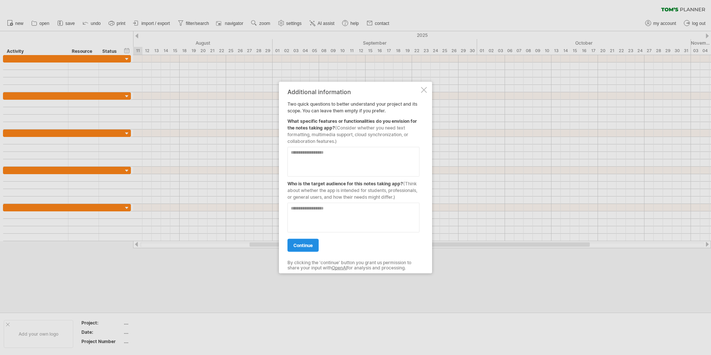
click at [305, 248] on span "continue" at bounding box center [302, 245] width 19 height 6
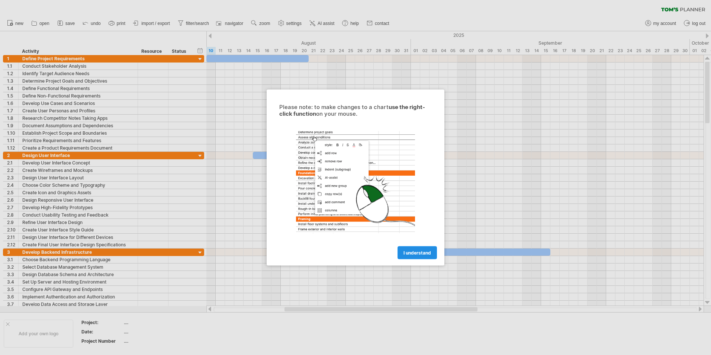
drag, startPoint x: 423, startPoint y: 244, endPoint x: 420, endPoint y: 251, distance: 7.5
click at [422, 247] on div "I understand" at bounding box center [355, 249] width 167 height 19
click at [419, 251] on span "I understand" at bounding box center [417, 253] width 28 height 6
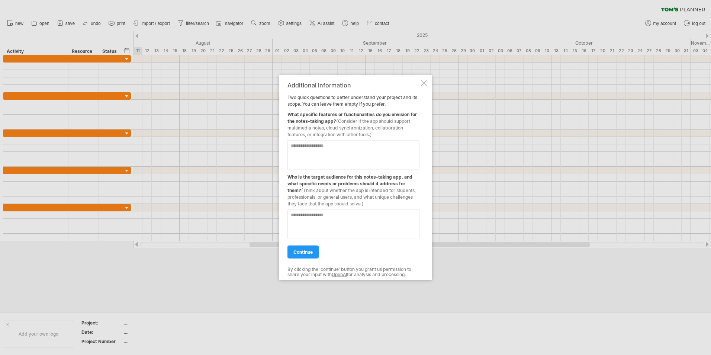
click at [304, 248] on link "continue" at bounding box center [302, 251] width 31 height 13
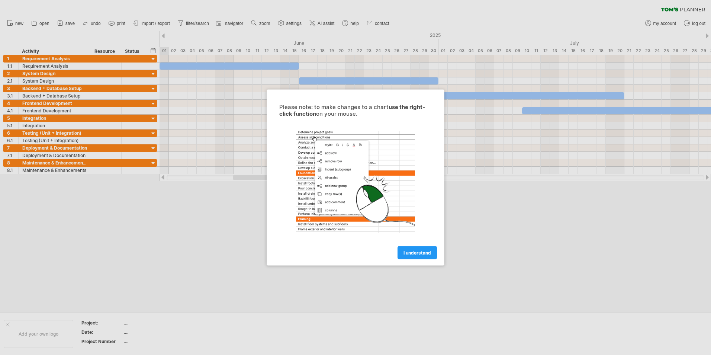
click at [424, 252] on span "I understand" at bounding box center [417, 253] width 28 height 6
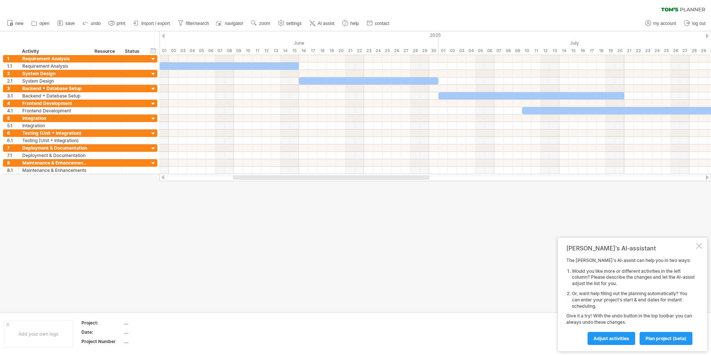
click at [707, 34] on div at bounding box center [707, 35] width 3 height 5
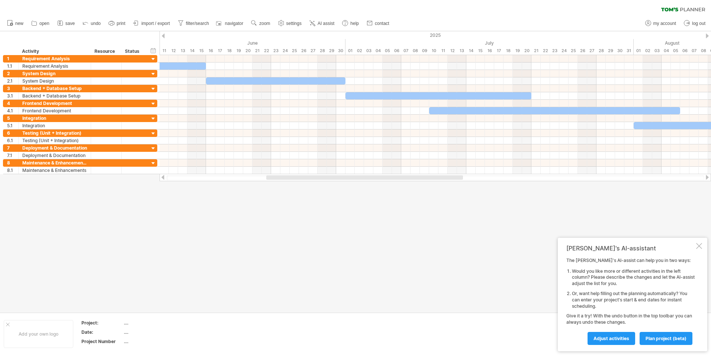
click at [707, 34] on div at bounding box center [707, 35] width 3 height 5
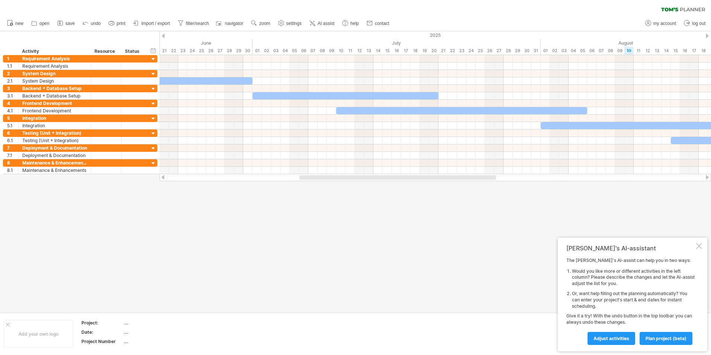
click at [707, 34] on div at bounding box center [707, 35] width 3 height 5
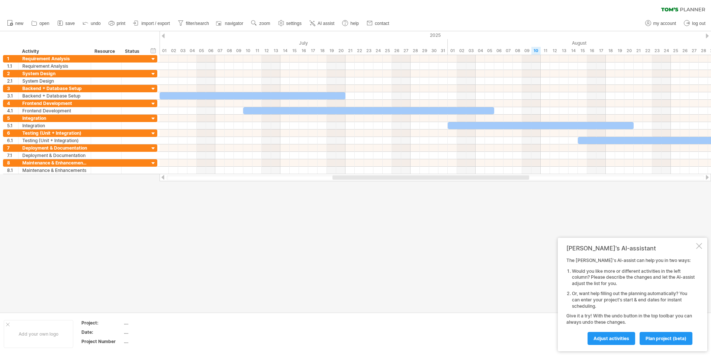
click at [707, 34] on div at bounding box center [707, 35] width 3 height 5
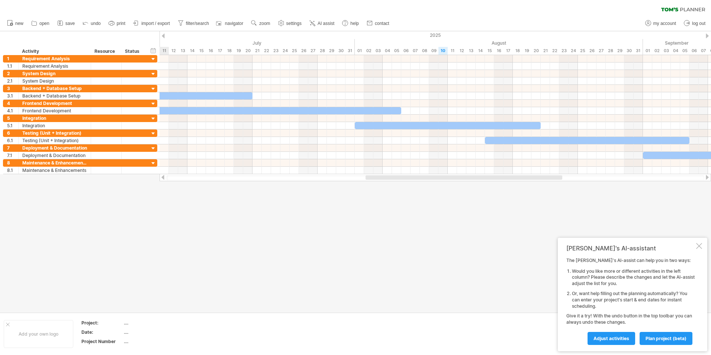
click at [707, 34] on div at bounding box center [707, 35] width 3 height 5
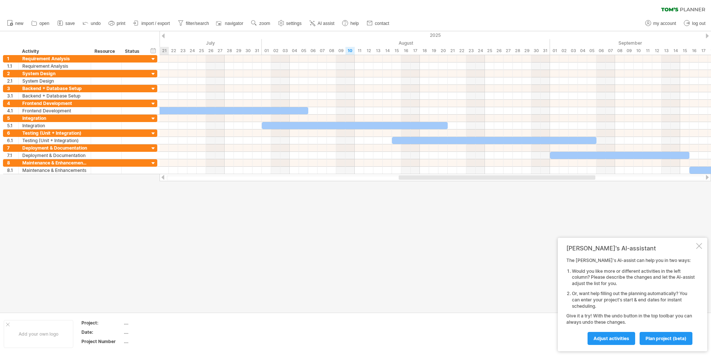
click at [707, 34] on div at bounding box center [707, 35] width 3 height 5
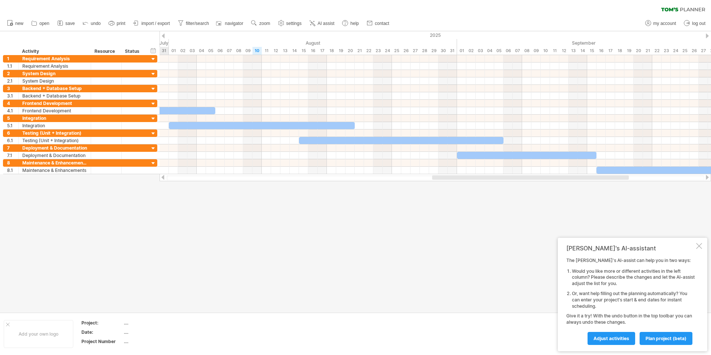
click at [707, 34] on div at bounding box center [707, 35] width 3 height 5
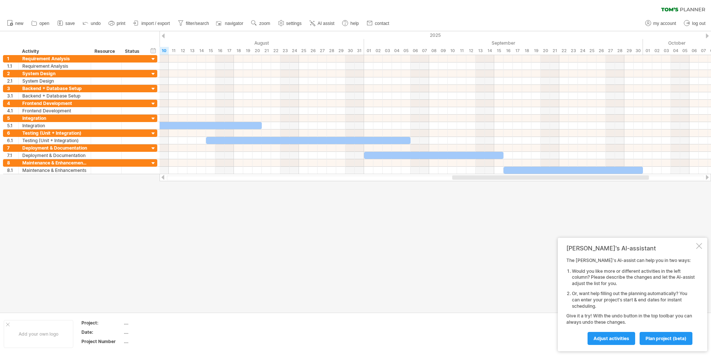
click at [707, 34] on div at bounding box center [707, 35] width 3 height 5
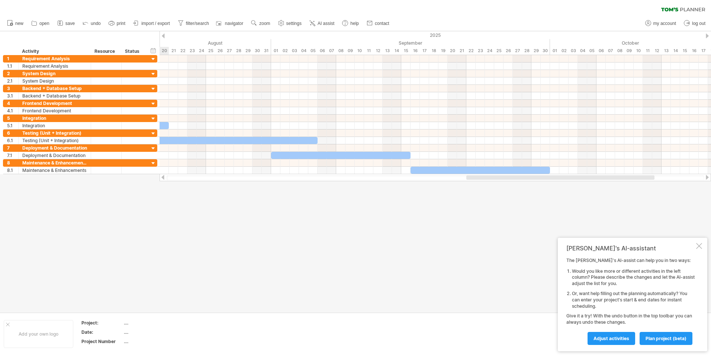
click at [707, 34] on div at bounding box center [707, 35] width 3 height 5
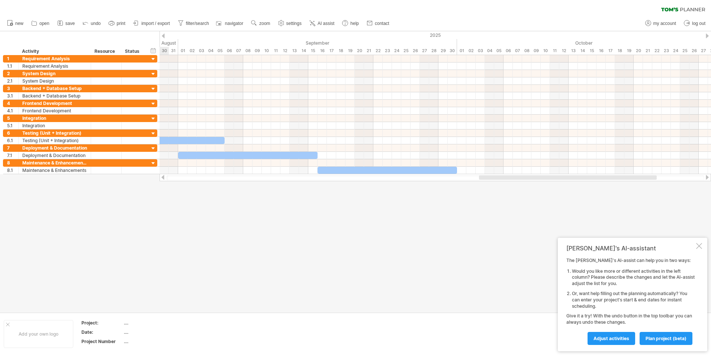
click at [707, 34] on div at bounding box center [707, 35] width 3 height 5
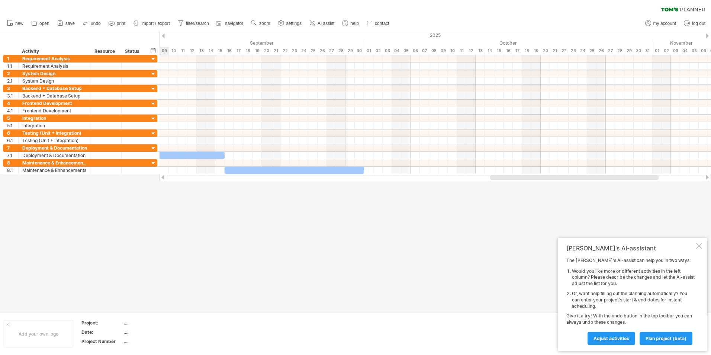
click at [707, 34] on div at bounding box center [707, 35] width 3 height 5
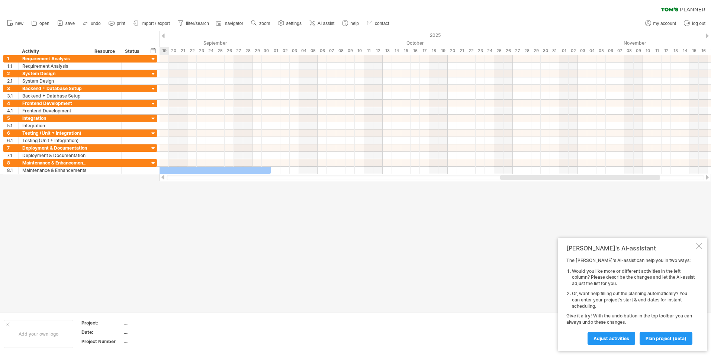
click at [707, 34] on div at bounding box center [707, 35] width 3 height 5
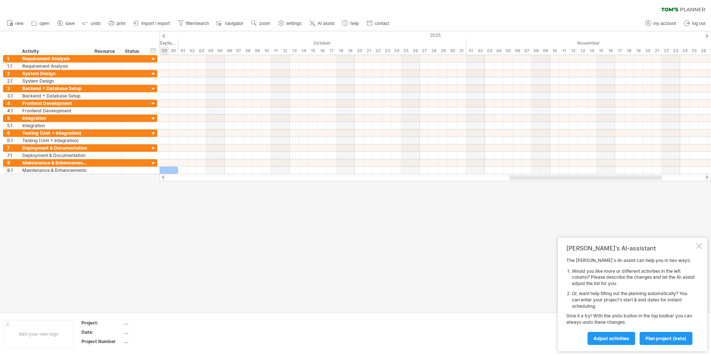
click at [707, 34] on div at bounding box center [707, 35] width 3 height 5
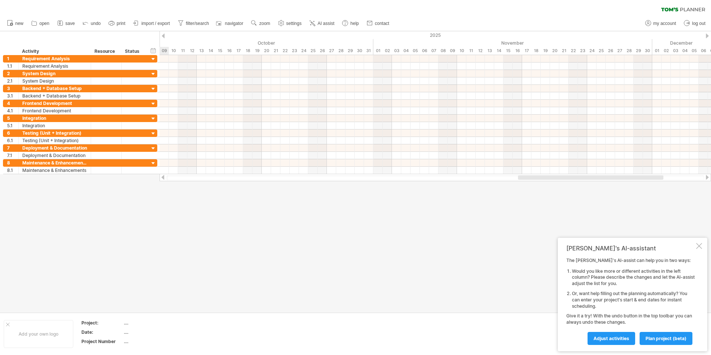
click at [707, 34] on div at bounding box center [707, 35] width 3 height 5
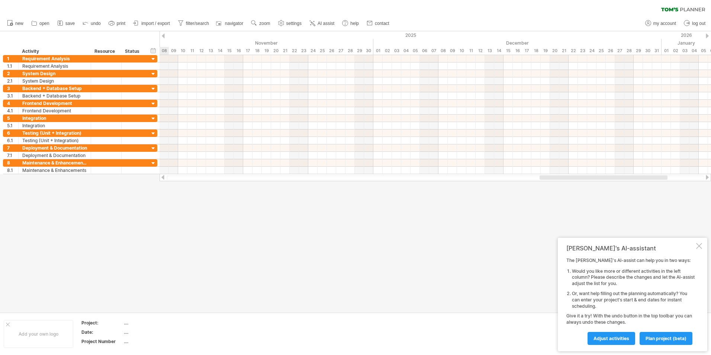
click at [707, 34] on div at bounding box center [707, 35] width 3 height 5
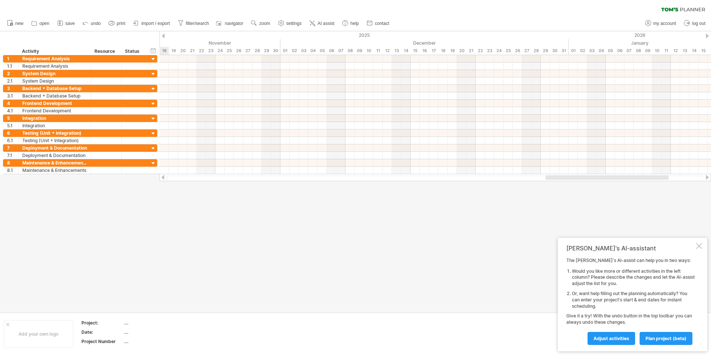
click at [707, 34] on div at bounding box center [707, 35] width 3 height 5
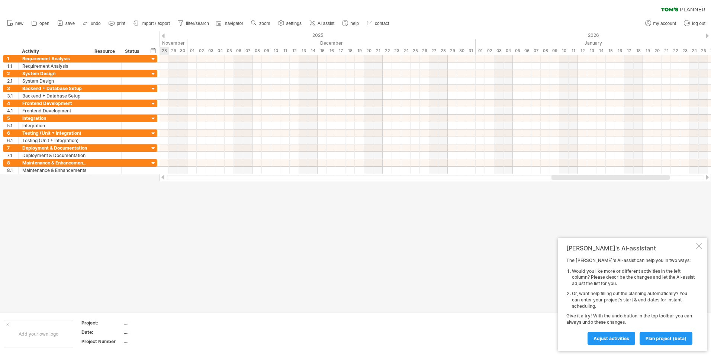
click at [707, 34] on div at bounding box center [707, 35] width 3 height 5
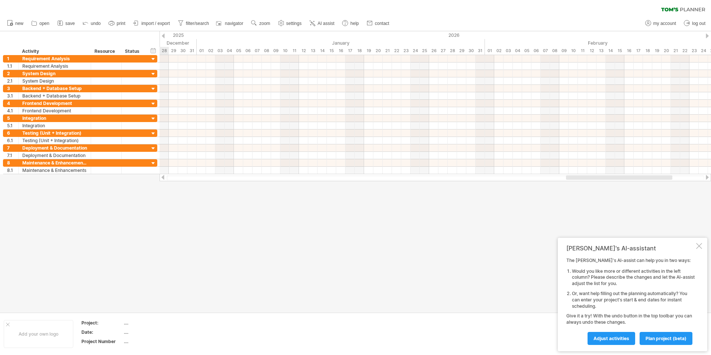
click at [163, 36] on div at bounding box center [163, 35] width 3 height 5
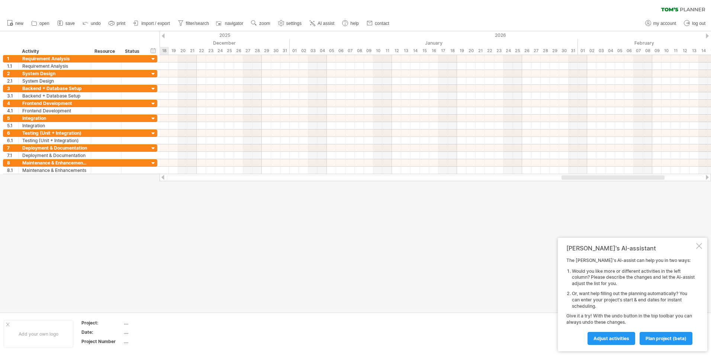
click at [163, 36] on div at bounding box center [163, 35] width 3 height 5
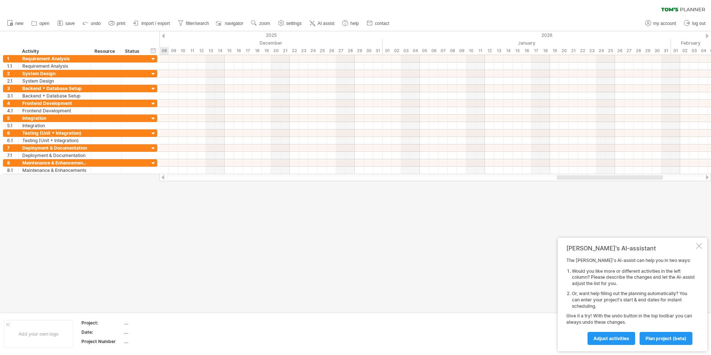
click at [163, 36] on div at bounding box center [163, 35] width 3 height 5
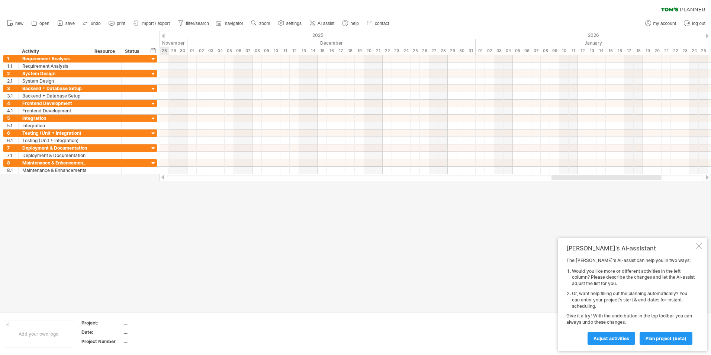
click at [163, 36] on div at bounding box center [163, 35] width 3 height 5
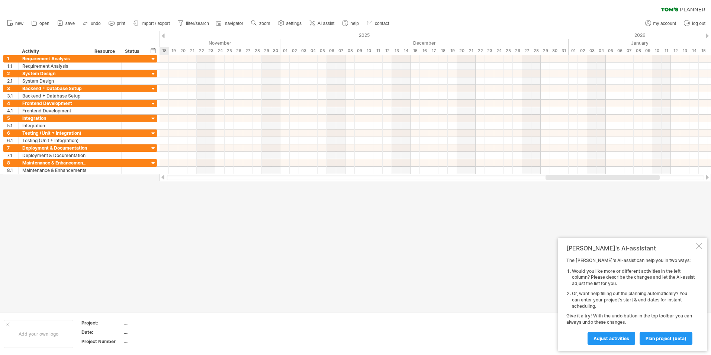
click at [163, 36] on div at bounding box center [163, 35] width 3 height 5
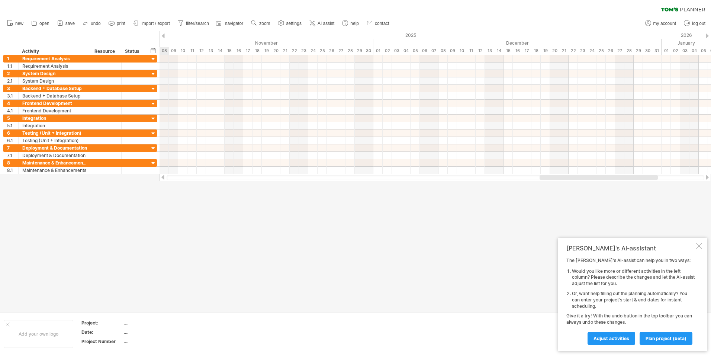
click at [163, 36] on div at bounding box center [163, 35] width 3 height 5
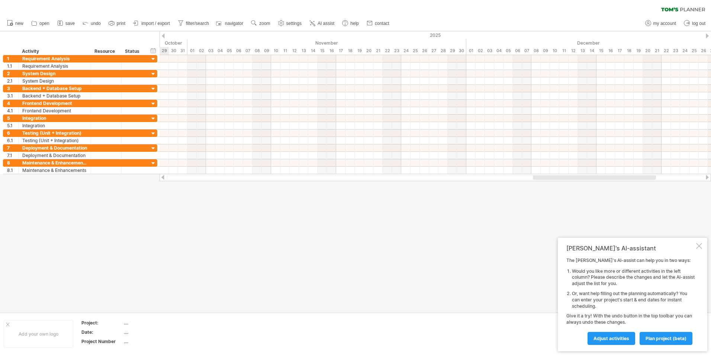
click at [163, 36] on div at bounding box center [163, 35] width 3 height 5
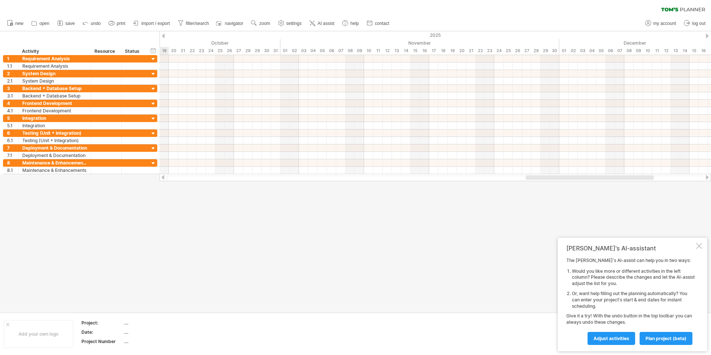
click at [163, 36] on div at bounding box center [163, 35] width 3 height 5
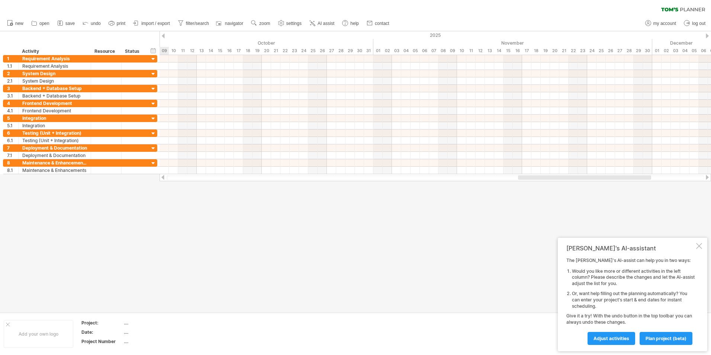
click at [163, 36] on div at bounding box center [163, 35] width 3 height 5
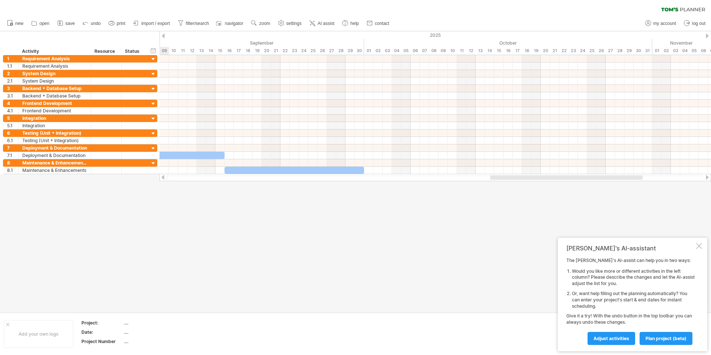
click at [163, 36] on div at bounding box center [163, 35] width 3 height 5
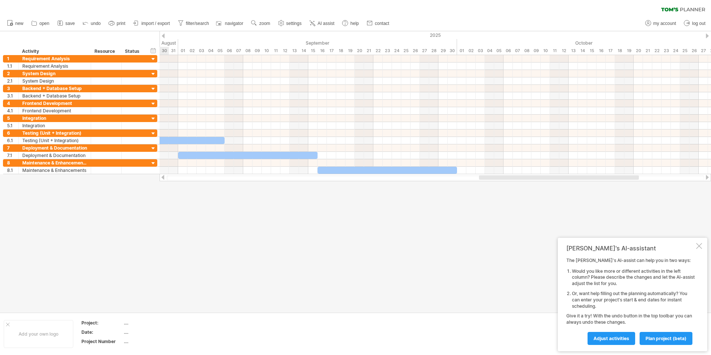
click at [163, 36] on div at bounding box center [163, 35] width 3 height 5
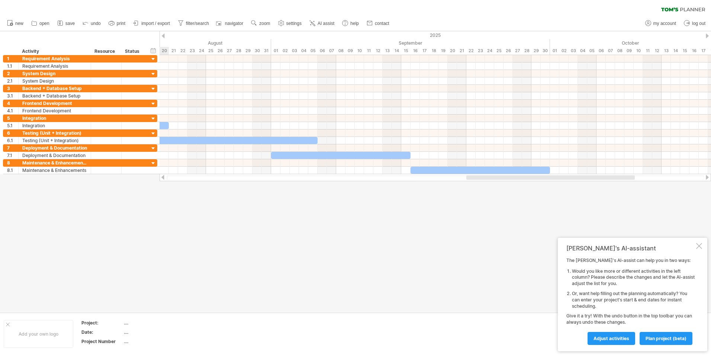
click at [163, 36] on div at bounding box center [163, 35] width 3 height 5
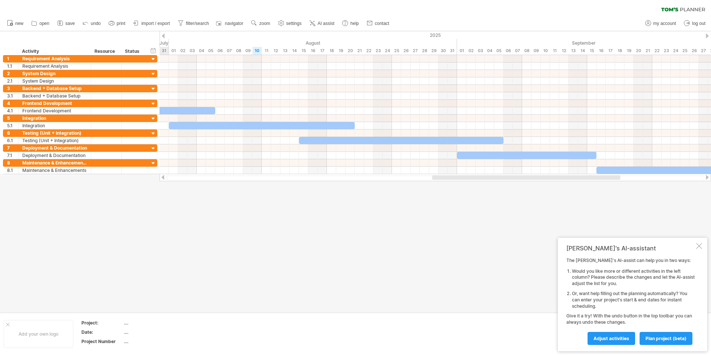
click at [163, 36] on div at bounding box center [163, 35] width 3 height 5
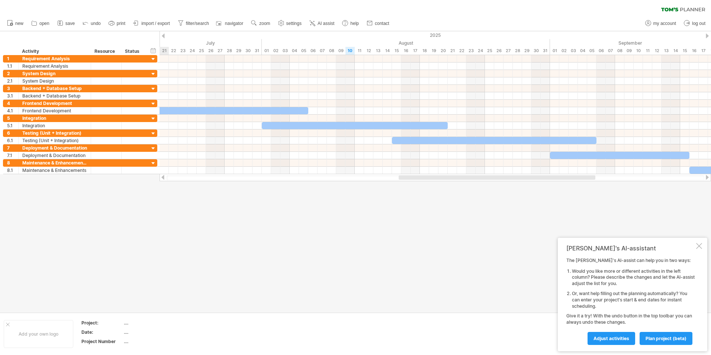
click at [163, 36] on div at bounding box center [163, 35] width 3 height 5
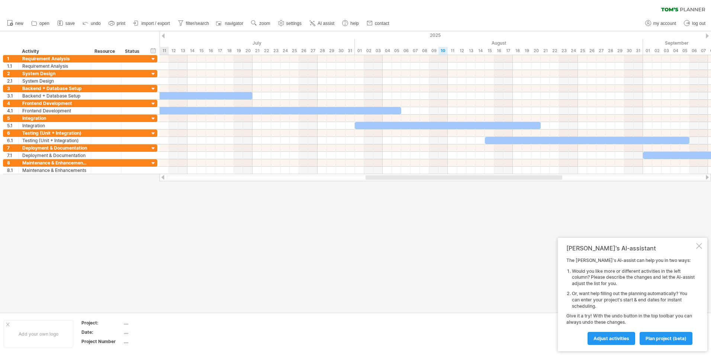
click at [163, 36] on div at bounding box center [163, 35] width 3 height 5
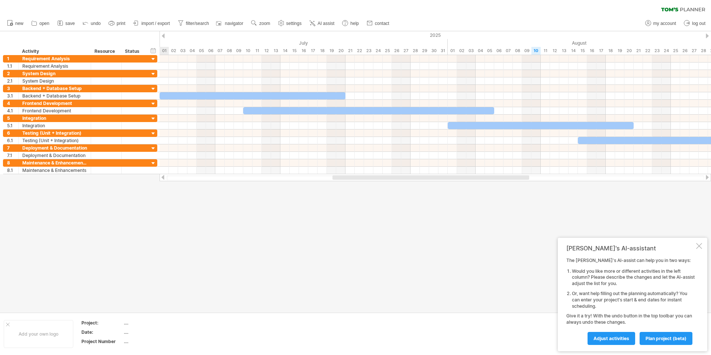
click at [163, 36] on div at bounding box center [163, 35] width 3 height 5
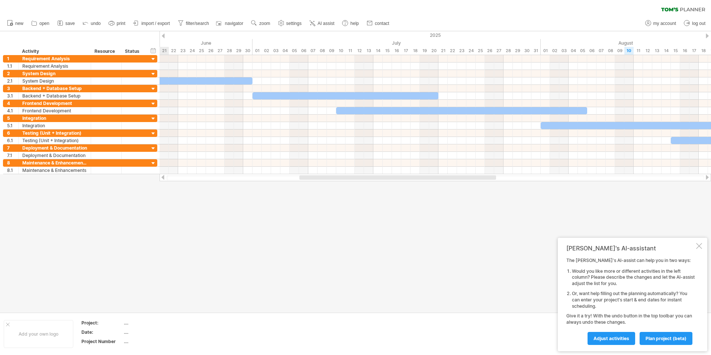
click at [163, 36] on div at bounding box center [163, 35] width 3 height 5
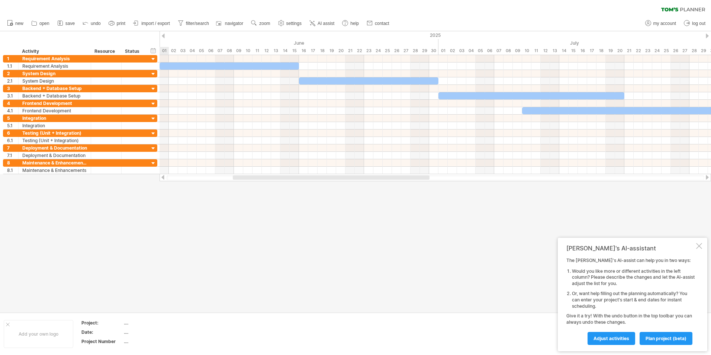
click at [163, 36] on div at bounding box center [163, 35] width 3 height 5
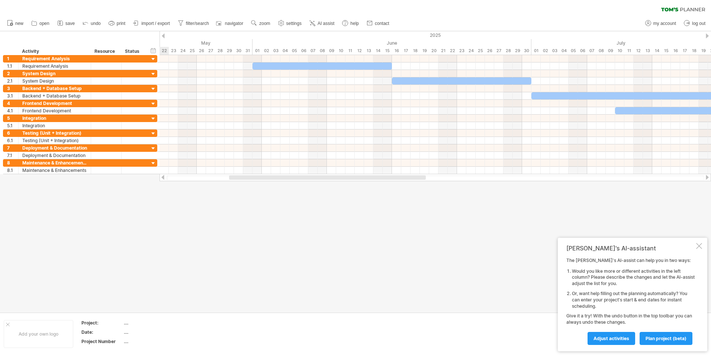
click at [163, 36] on div at bounding box center [163, 35] width 3 height 5
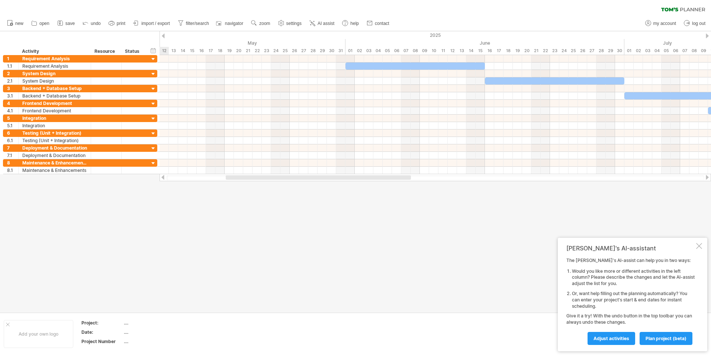
click at [163, 36] on div at bounding box center [163, 35] width 3 height 5
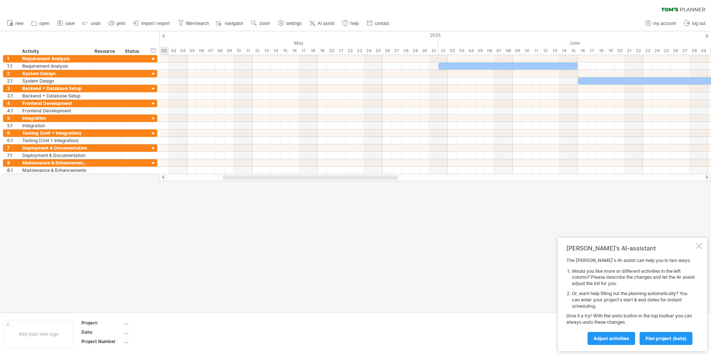
click at [163, 36] on div at bounding box center [163, 35] width 3 height 5
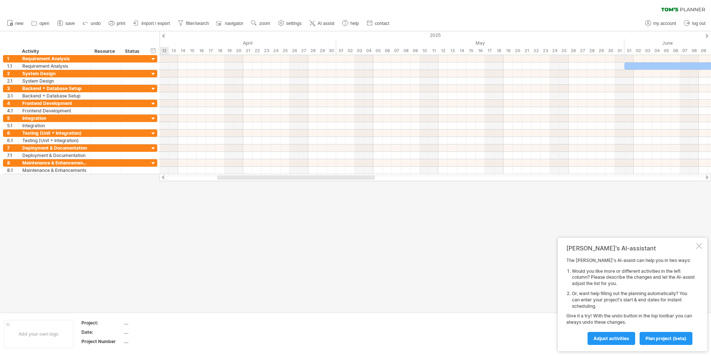
click at [163, 36] on div at bounding box center [163, 35] width 3 height 5
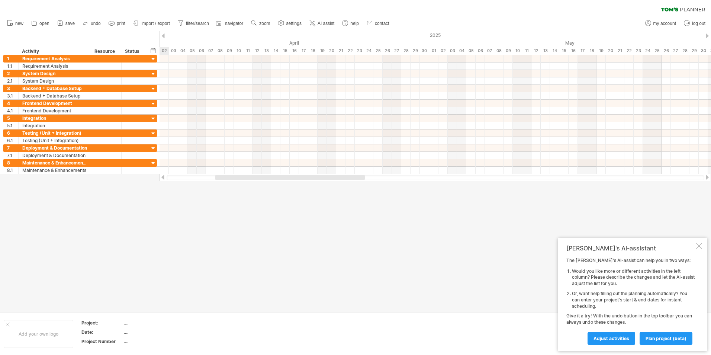
click at [163, 36] on div at bounding box center [163, 35] width 3 height 5
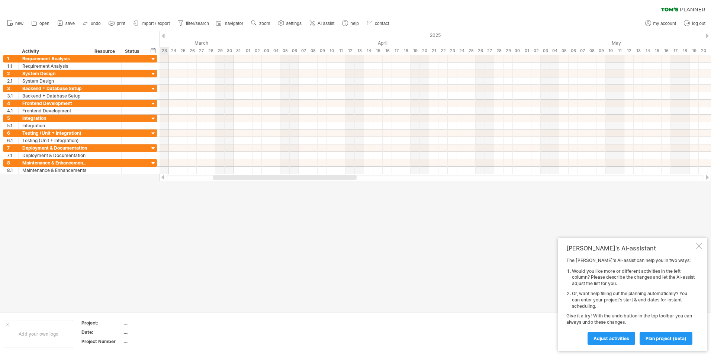
click at [163, 36] on div at bounding box center [163, 35] width 3 height 5
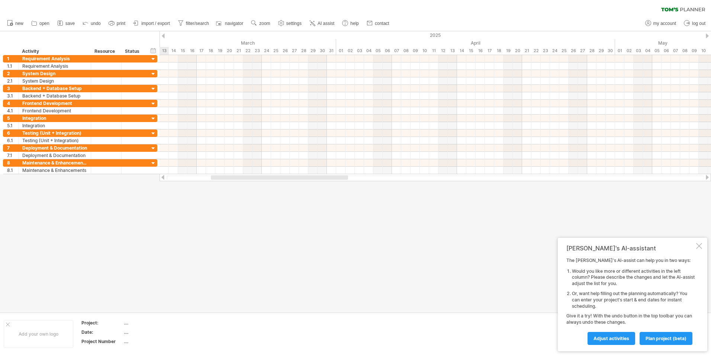
click at [163, 36] on div at bounding box center [163, 35] width 3 height 5
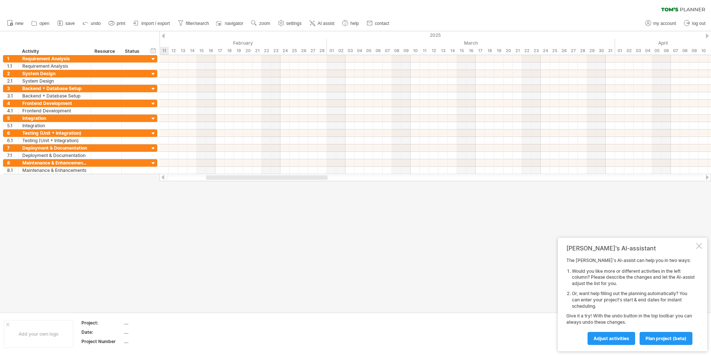
click at [163, 36] on div at bounding box center [163, 35] width 3 height 5
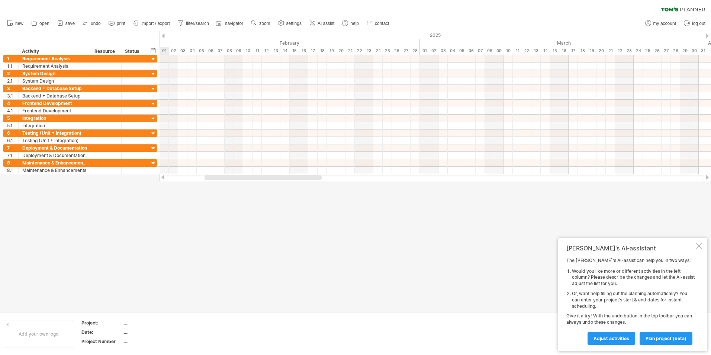
click at [163, 36] on div at bounding box center [163, 35] width 3 height 5
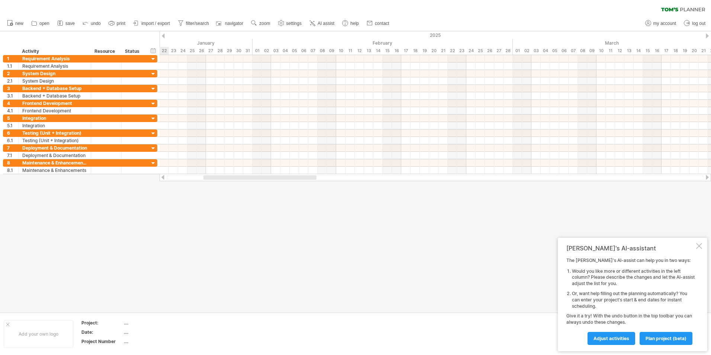
click at [163, 36] on div at bounding box center [163, 35] width 3 height 5
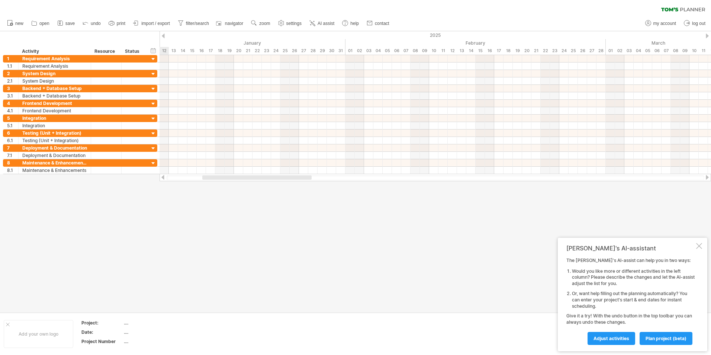
click at [706, 35] on div at bounding box center [707, 35] width 3 height 5
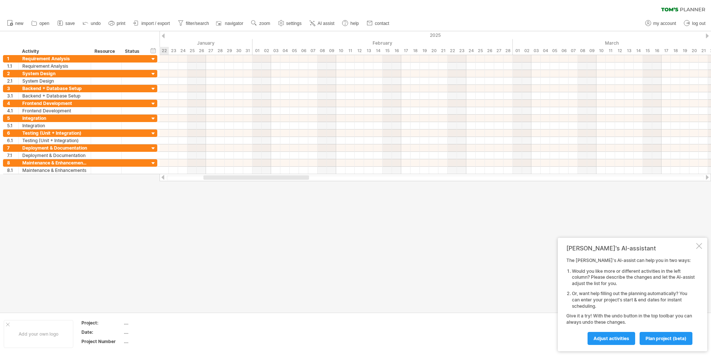
click at [706, 35] on div at bounding box center [707, 35] width 3 height 5
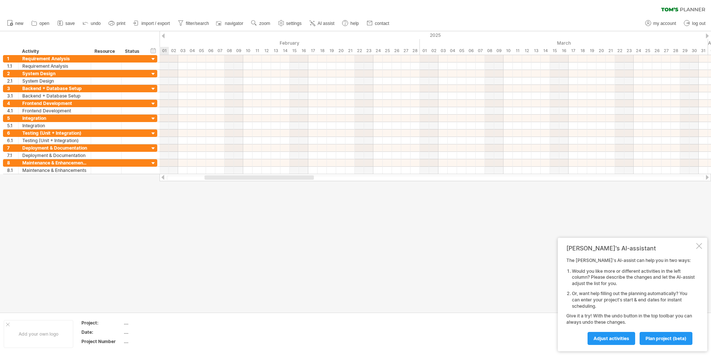
click at [706, 35] on div at bounding box center [707, 35] width 3 height 5
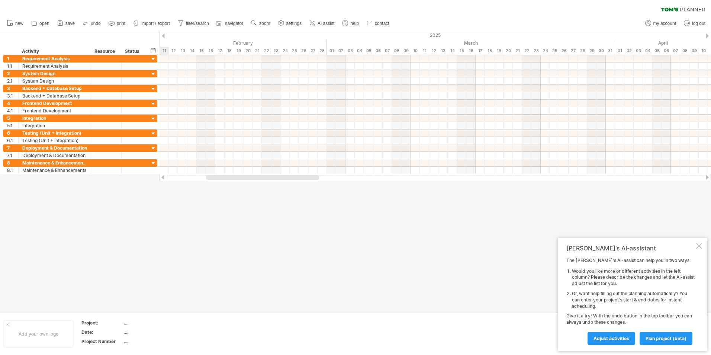
click at [706, 35] on div at bounding box center [707, 35] width 3 height 5
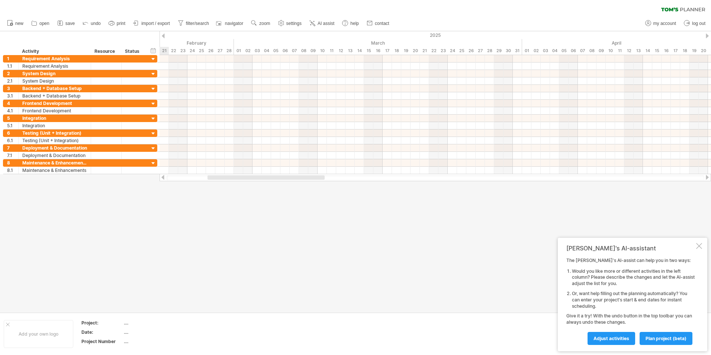
click at [706, 35] on div at bounding box center [707, 35] width 3 height 5
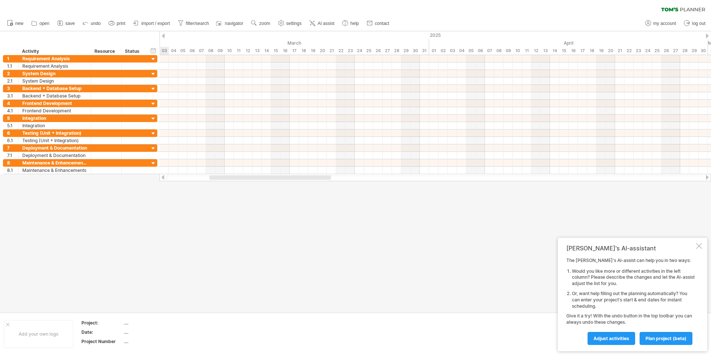
click at [706, 35] on div at bounding box center [707, 35] width 3 height 5
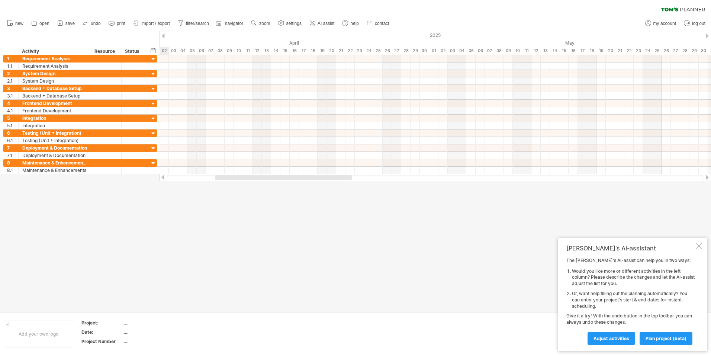
click at [706, 35] on div at bounding box center [707, 35] width 3 height 5
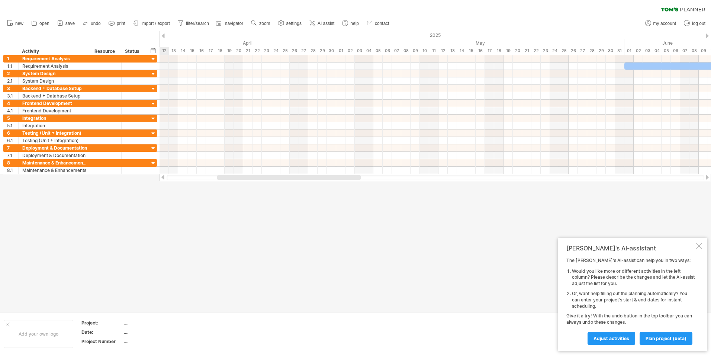
click at [706, 35] on div at bounding box center [707, 35] width 3 height 5
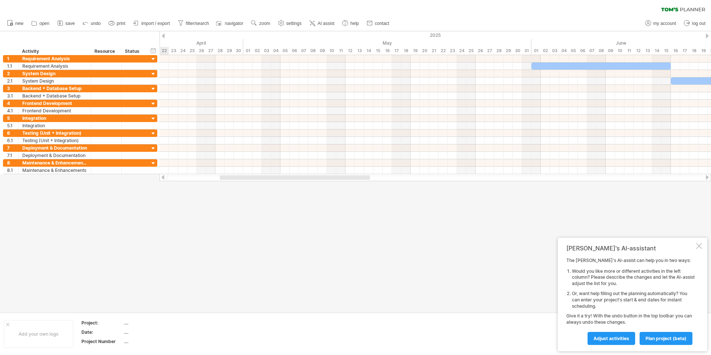
click at [706, 35] on div at bounding box center [707, 35] width 3 height 5
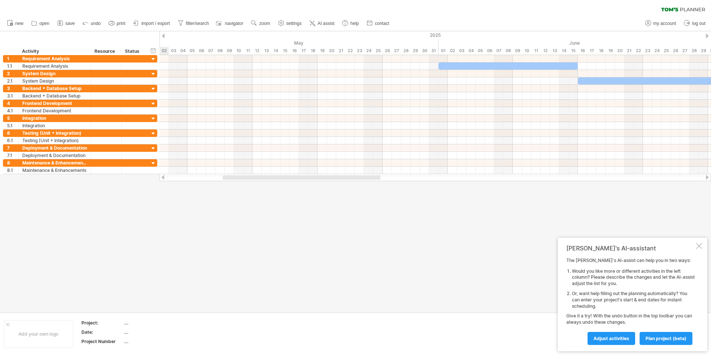
click at [706, 34] on div at bounding box center [707, 35] width 3 height 5
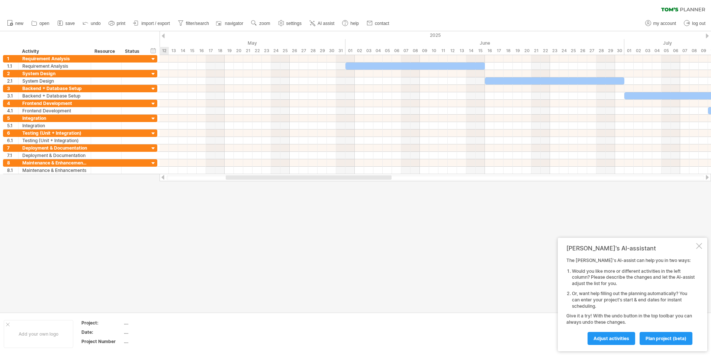
click at [706, 34] on div at bounding box center [707, 35] width 3 height 5
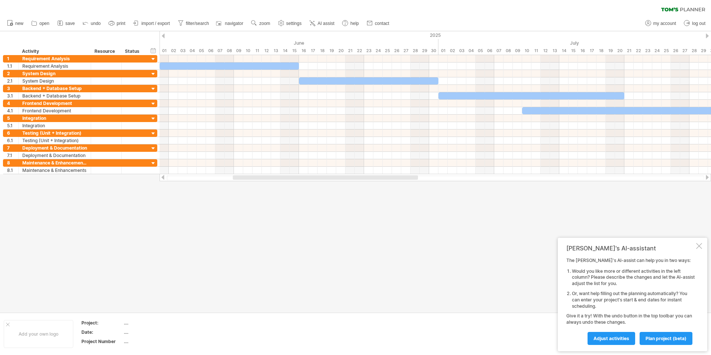
click at [3, 38] on div "hide start/end/duration show start/end/duration ******** Activity ******** Reso…" at bounding box center [80, 43] width 160 height 24
drag, startPoint x: 4, startPoint y: 38, endPoint x: 9, endPoint y: 59, distance: 21.3
click at [9, 59] on div "Trying to reach plan.tomsplanner.com Connected again... 0% clear filter new 1" at bounding box center [355, 177] width 711 height 355
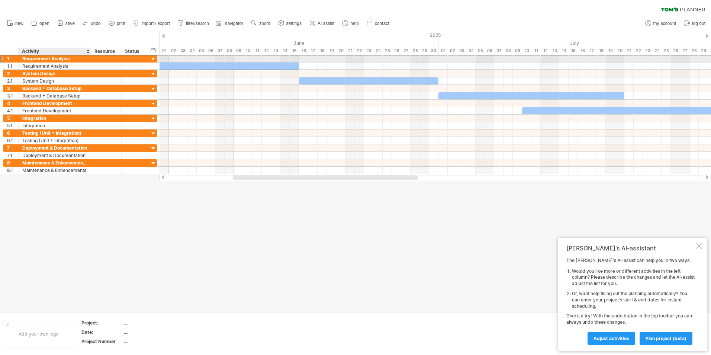
drag, startPoint x: 7, startPoint y: 59, endPoint x: 76, endPoint y: 59, distance: 69.2
click at [76, 59] on div "**********" at bounding box center [80, 59] width 154 height 8
click at [392, 244] on div at bounding box center [355, 171] width 711 height 281
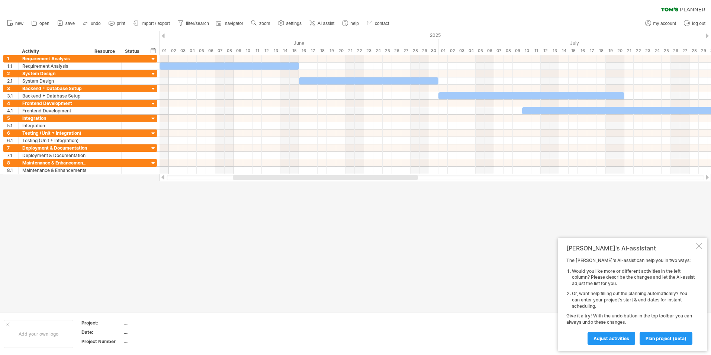
click at [700, 248] on div at bounding box center [699, 246] width 6 height 6
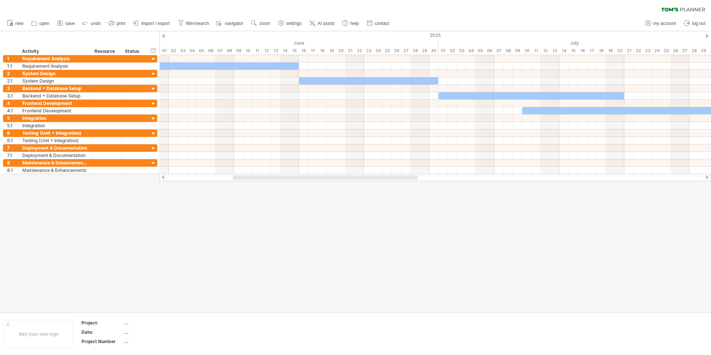
click at [67, 23] on span "save" at bounding box center [69, 23] width 9 height 5
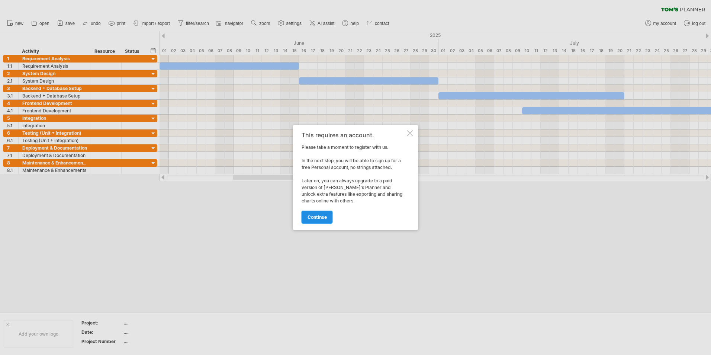
click at [311, 218] on span "continue" at bounding box center [316, 217] width 19 height 6
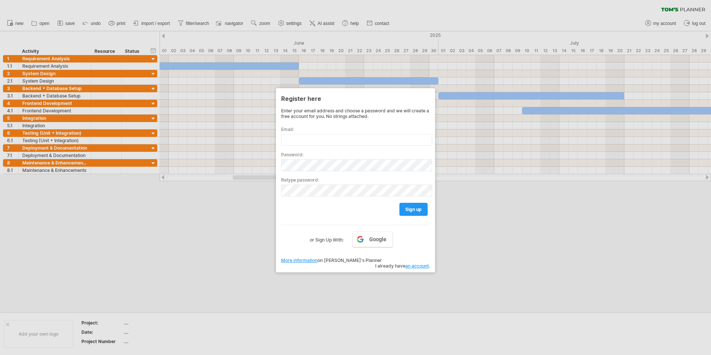
click at [518, 244] on div at bounding box center [355, 177] width 711 height 355
click at [148, 213] on div at bounding box center [355, 177] width 711 height 355
drag, startPoint x: 515, startPoint y: 258, endPoint x: 500, endPoint y: 250, distance: 16.8
click at [155, 229] on div at bounding box center [355, 177] width 711 height 355
click at [45, 24] on div at bounding box center [355, 177] width 711 height 355
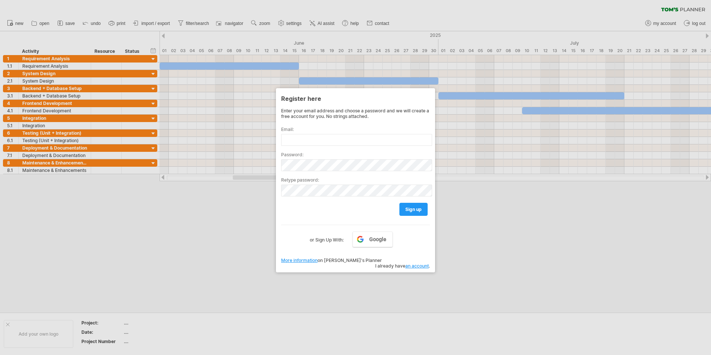
click at [15, 24] on div at bounding box center [355, 177] width 711 height 355
drag, startPoint x: 396, startPoint y: 107, endPoint x: 405, endPoint y: 109, distance: 9.0
click at [399, 108] on div "Register here Enter your email address and choose a password and we will create…" at bounding box center [355, 180] width 159 height 184
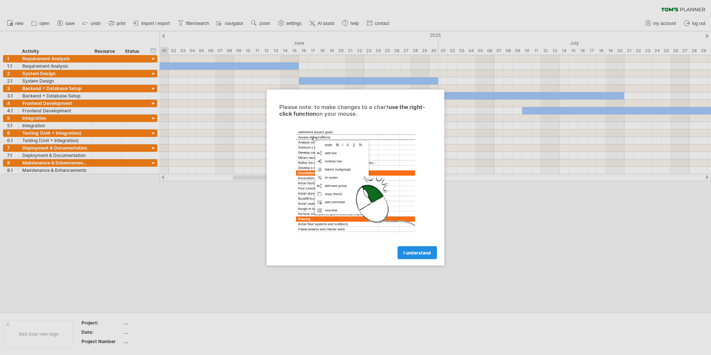
click at [419, 251] on span "I understand" at bounding box center [417, 253] width 28 height 6
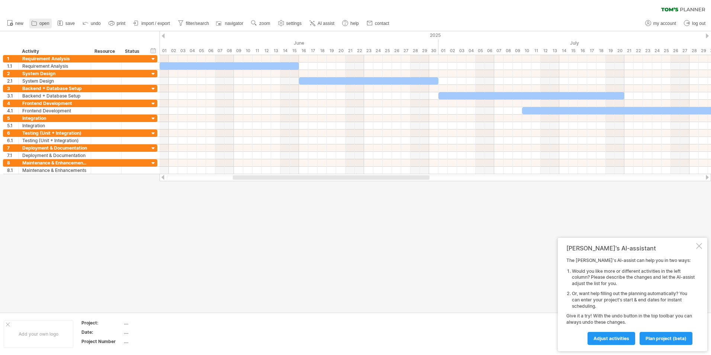
click at [41, 25] on span "open" at bounding box center [44, 23] width 10 height 5
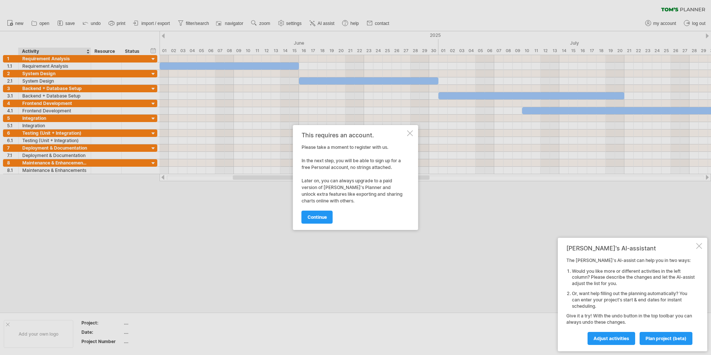
click at [408, 135] on div at bounding box center [410, 133] width 6 height 6
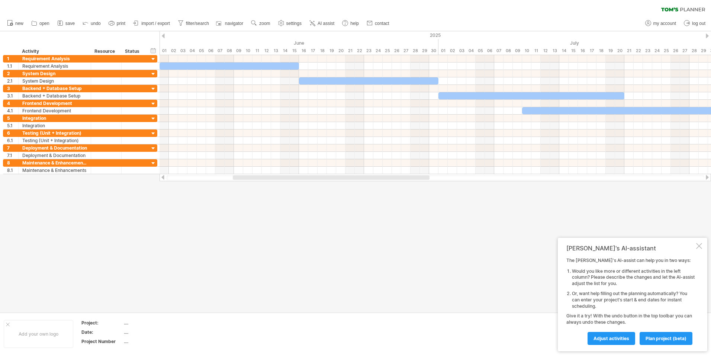
click at [698, 246] on div at bounding box center [699, 246] width 6 height 6
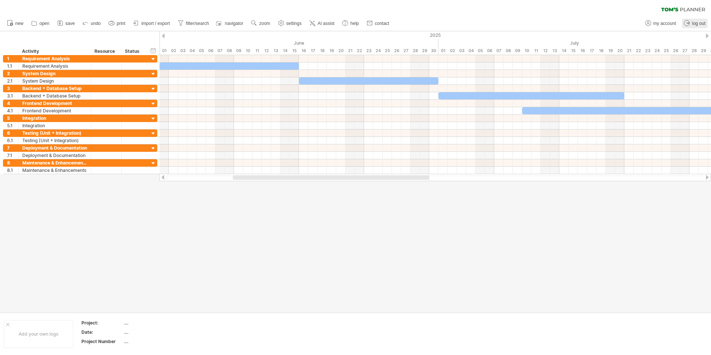
click at [695, 22] on span "log out" at bounding box center [698, 23] width 13 height 5
